Goal: Navigation & Orientation: Find specific page/section

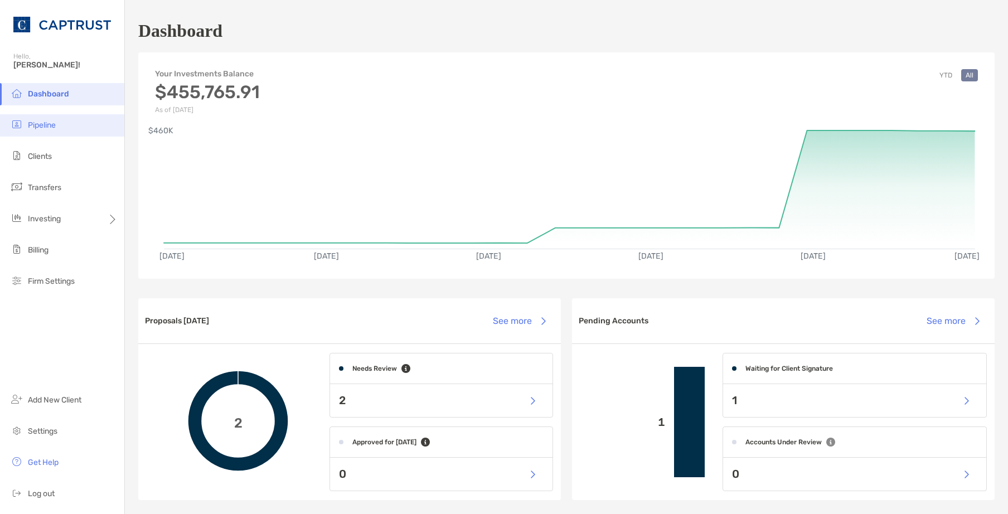
drag, startPoint x: 62, startPoint y: 125, endPoint x: 57, endPoint y: 130, distance: 7.1
click at [61, 125] on li "Pipeline" at bounding box center [62, 125] width 124 height 22
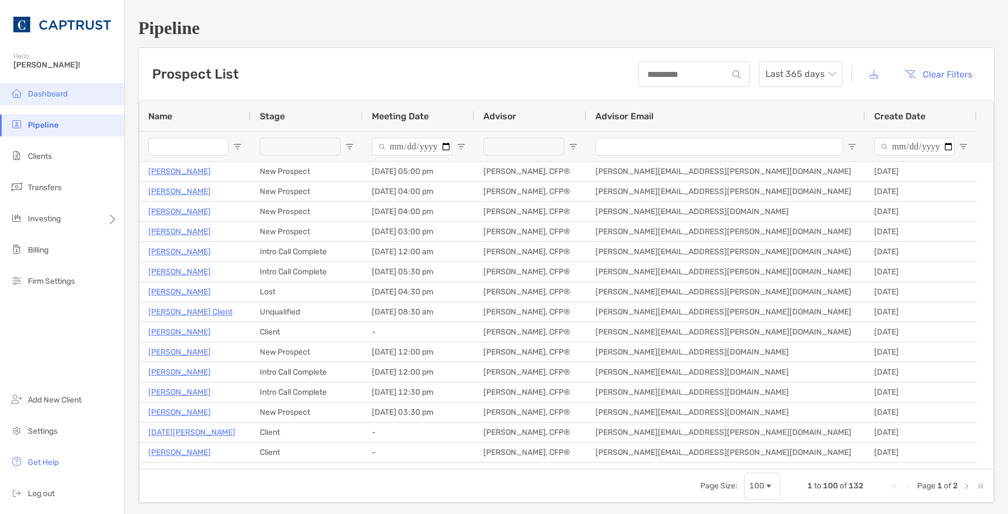
drag, startPoint x: 53, startPoint y: 99, endPoint x: 43, endPoint y: 98, distance: 9.5
click at [52, 99] on li "Dashboard" at bounding box center [62, 94] width 124 height 22
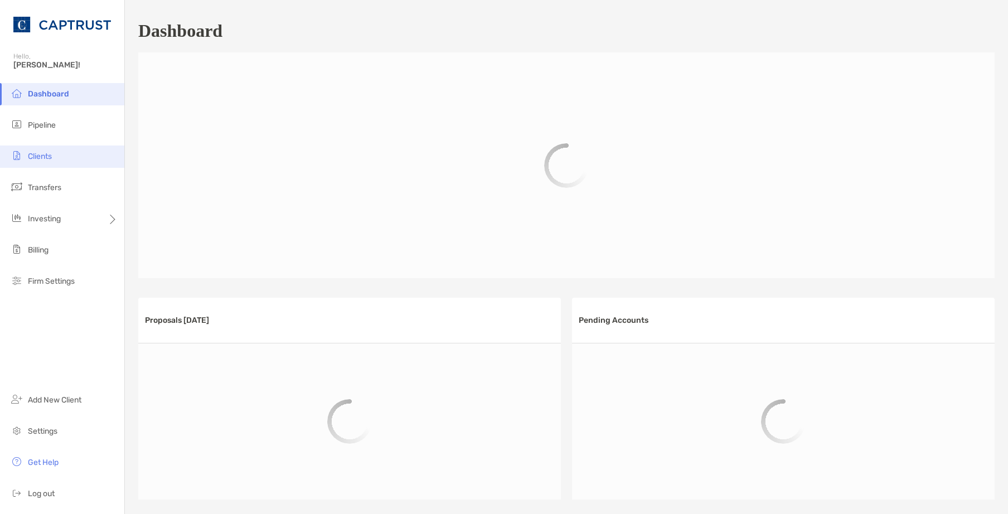
click at [65, 162] on li "Clients" at bounding box center [62, 156] width 124 height 22
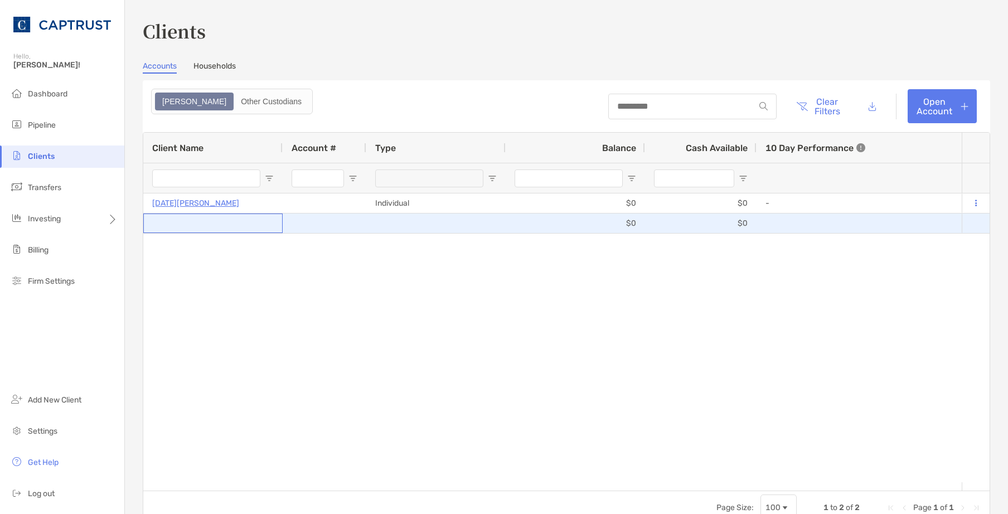
click at [226, 220] on div at bounding box center [213, 223] width 122 height 18
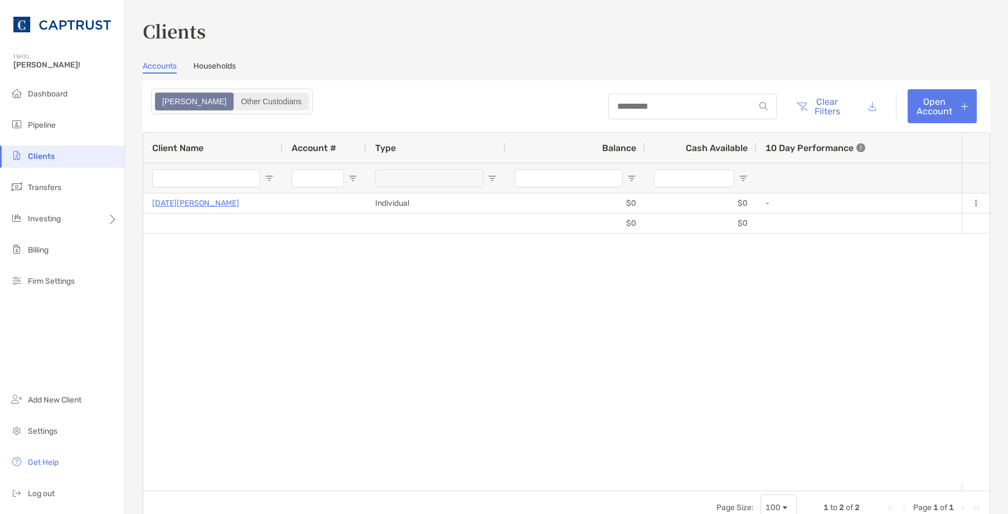
click at [235, 100] on div "Other Custodians" at bounding box center [271, 102] width 73 height 16
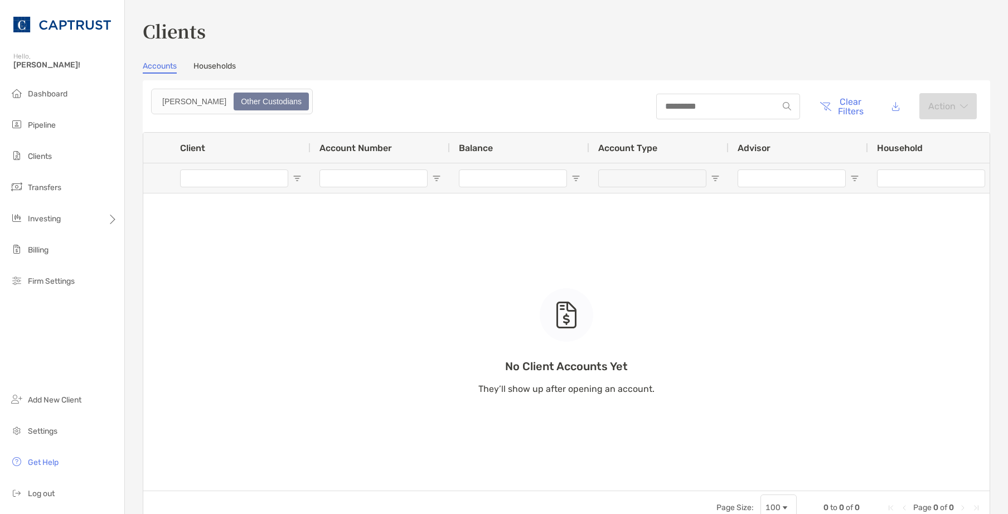
click at [214, 73] on link "Households" at bounding box center [214, 67] width 42 height 12
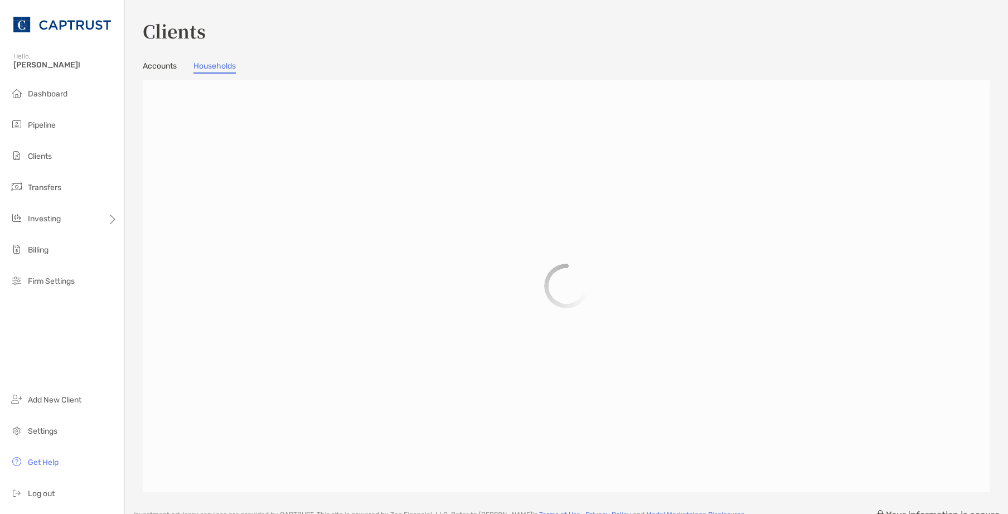
click at [166, 66] on link "Accounts" at bounding box center [160, 67] width 34 height 12
click at [215, 60] on div "Clients Accounts Households Zoe Other Custodians" at bounding box center [566, 255] width 847 height 474
click at [215, 65] on link "Households" at bounding box center [214, 67] width 42 height 12
click at [168, 96] on div at bounding box center [566, 285] width 847 height 411
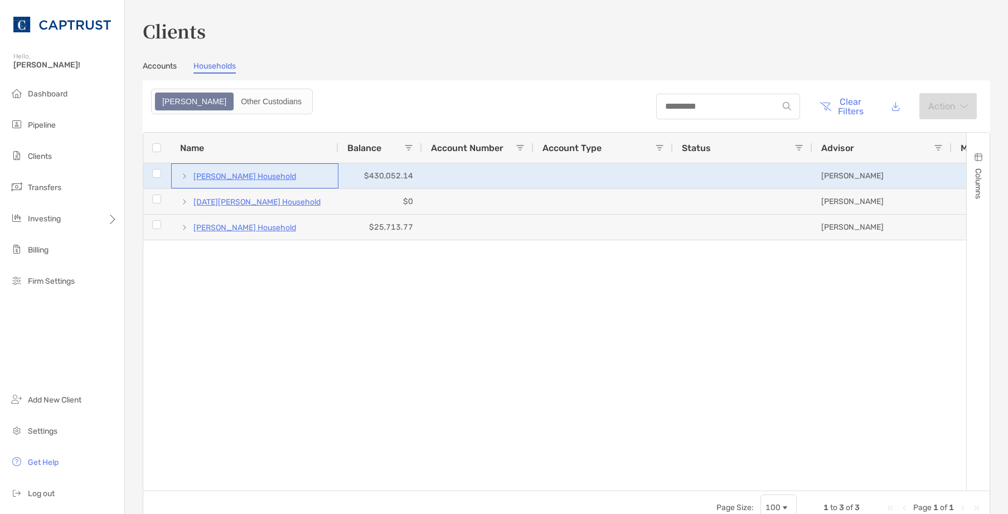
click at [245, 178] on p "[PERSON_NAME] Household" at bounding box center [244, 176] width 103 height 14
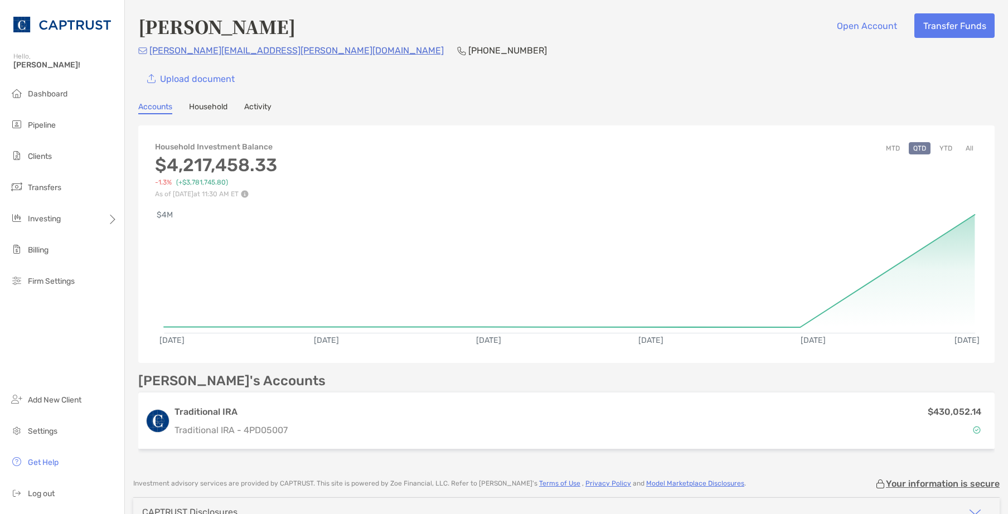
click at [263, 106] on link "Activity" at bounding box center [257, 108] width 27 height 12
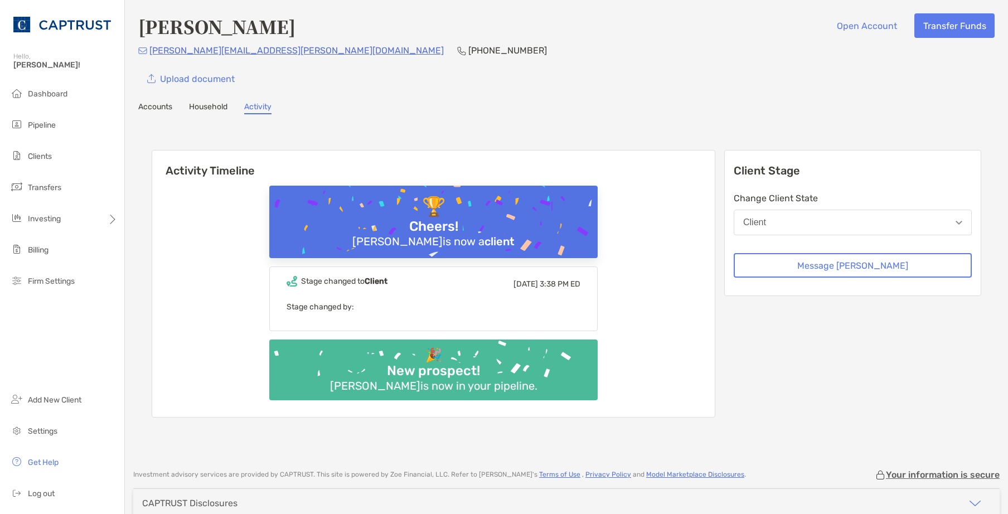
click at [168, 106] on link "Accounts" at bounding box center [155, 108] width 34 height 12
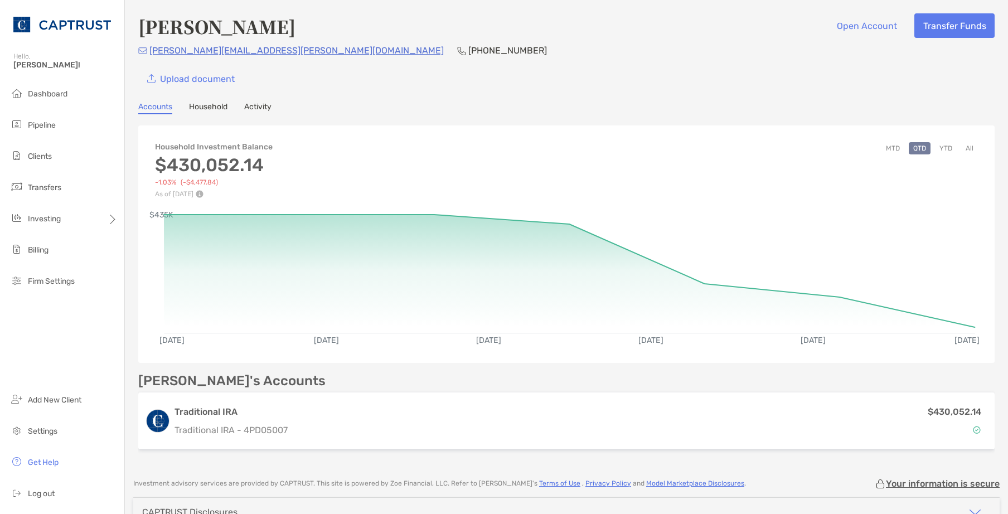
click at [204, 105] on link "Household" at bounding box center [208, 108] width 38 height 12
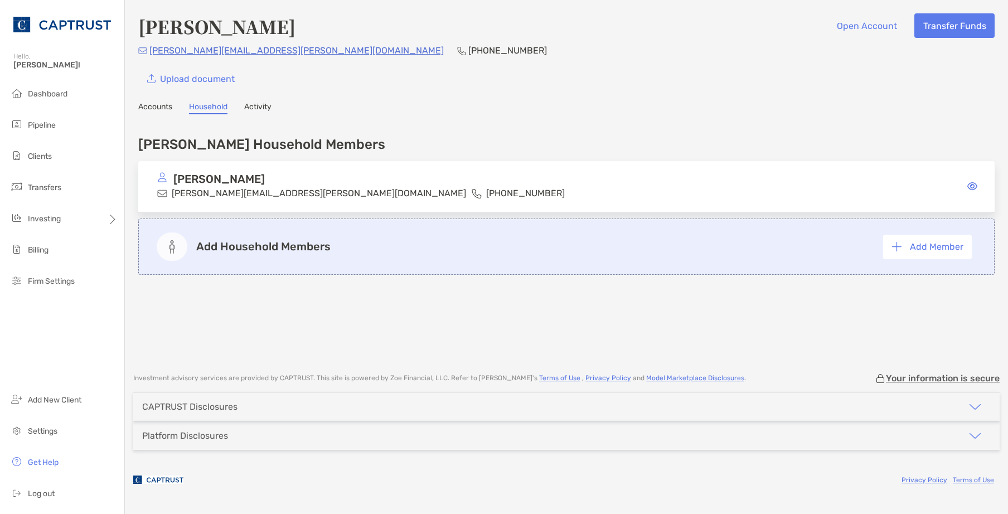
click at [261, 108] on link "Activity" at bounding box center [257, 108] width 27 height 12
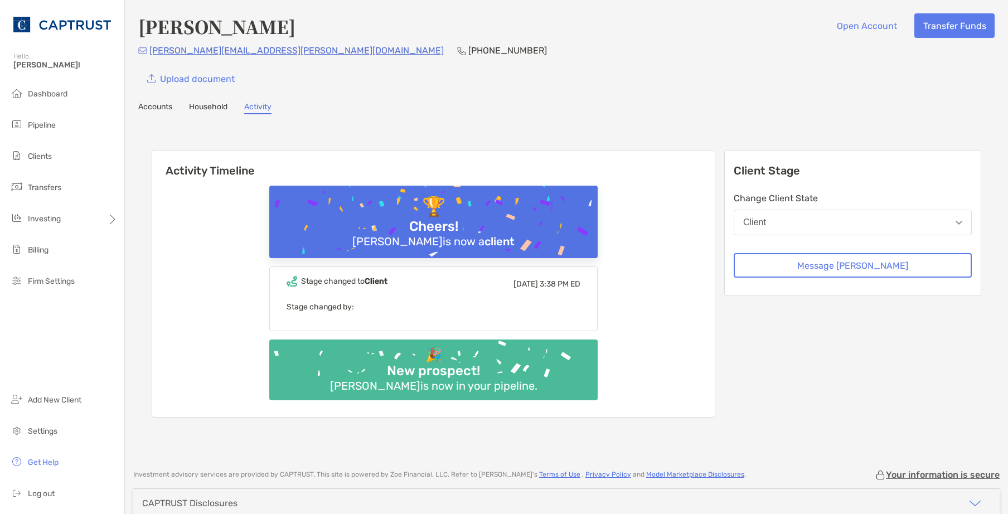
click at [145, 109] on link "Accounts" at bounding box center [155, 108] width 34 height 12
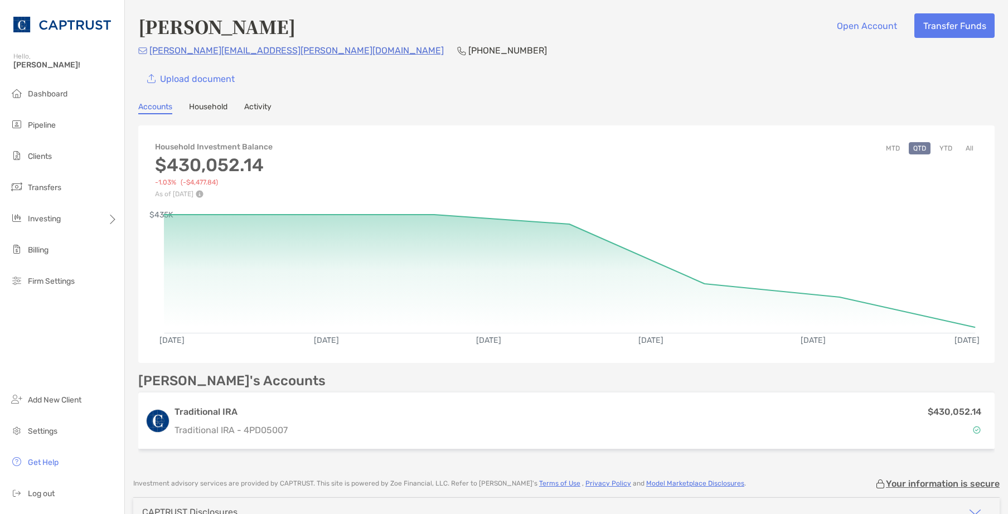
click at [961, 144] on button "All" at bounding box center [969, 148] width 17 height 12
